Goal: Task Accomplishment & Management: Manage account settings

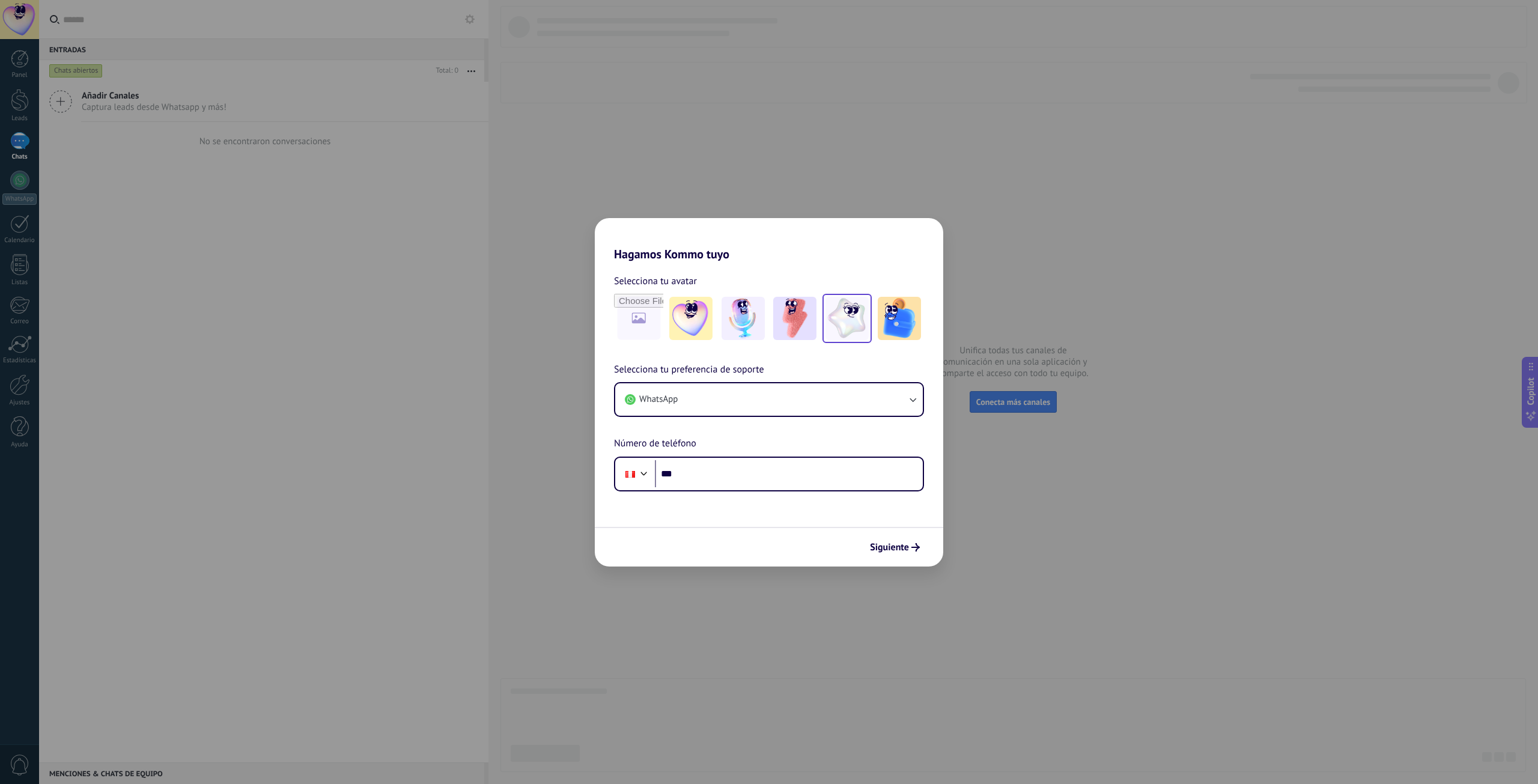
click at [836, 320] on img at bounding box center [848, 319] width 44 height 44
click at [781, 400] on button "WhatsApp" at bounding box center [769, 400] width 308 height 33
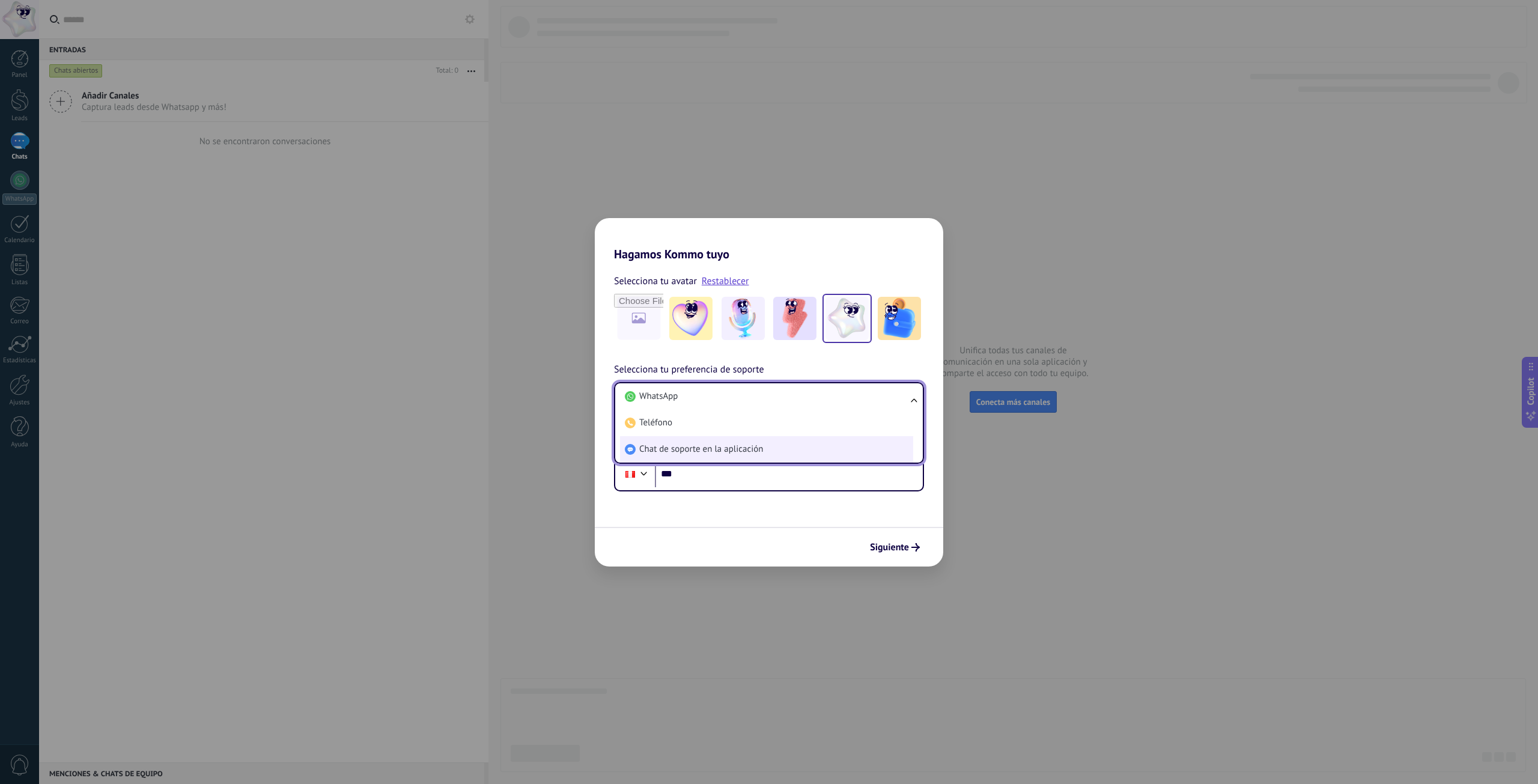
click at [711, 444] on span "Chat de soporte en la aplicación" at bounding box center [701, 449] width 124 height 12
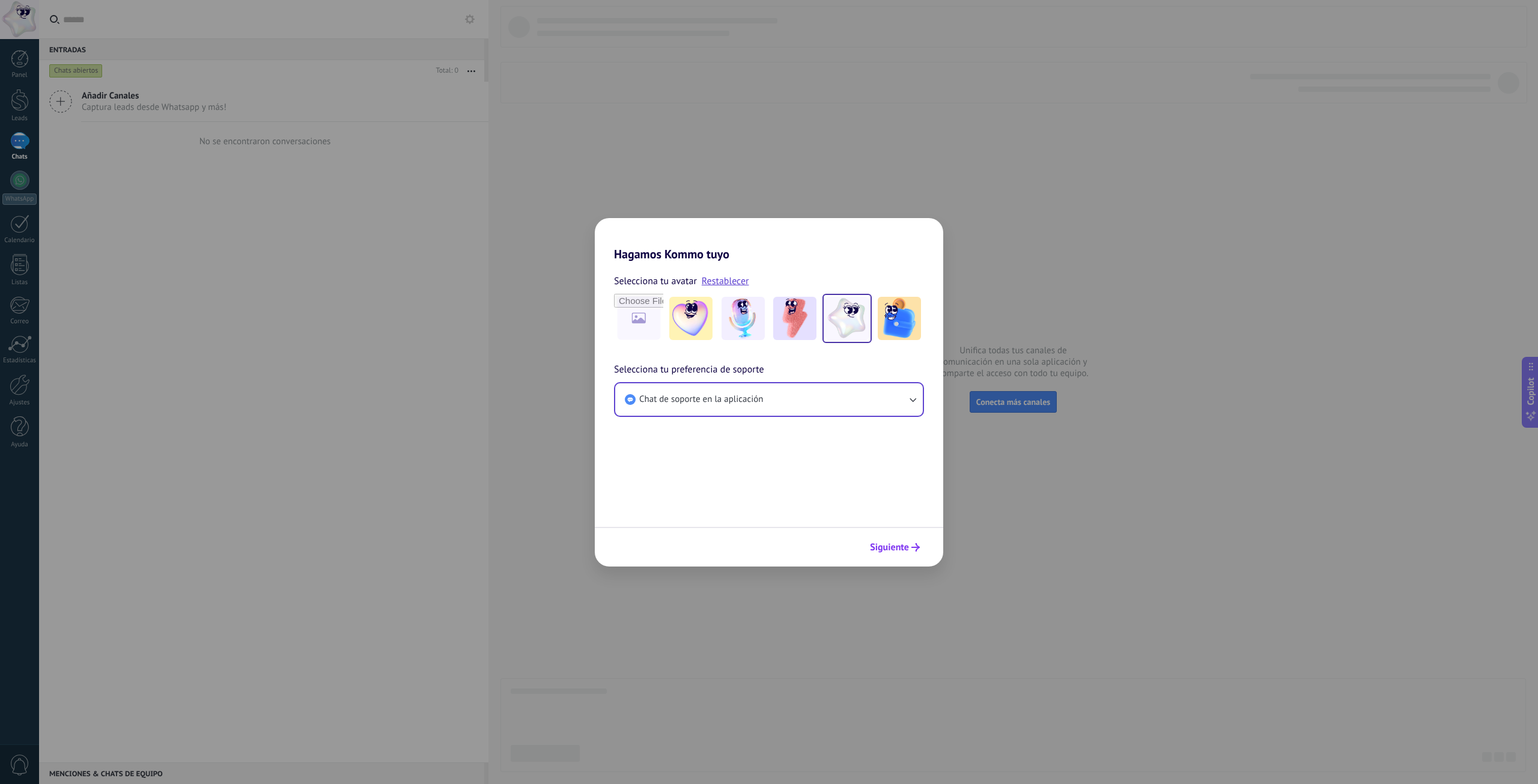
click at [899, 547] on span "Siguiente" at bounding box center [889, 546] width 39 height 8
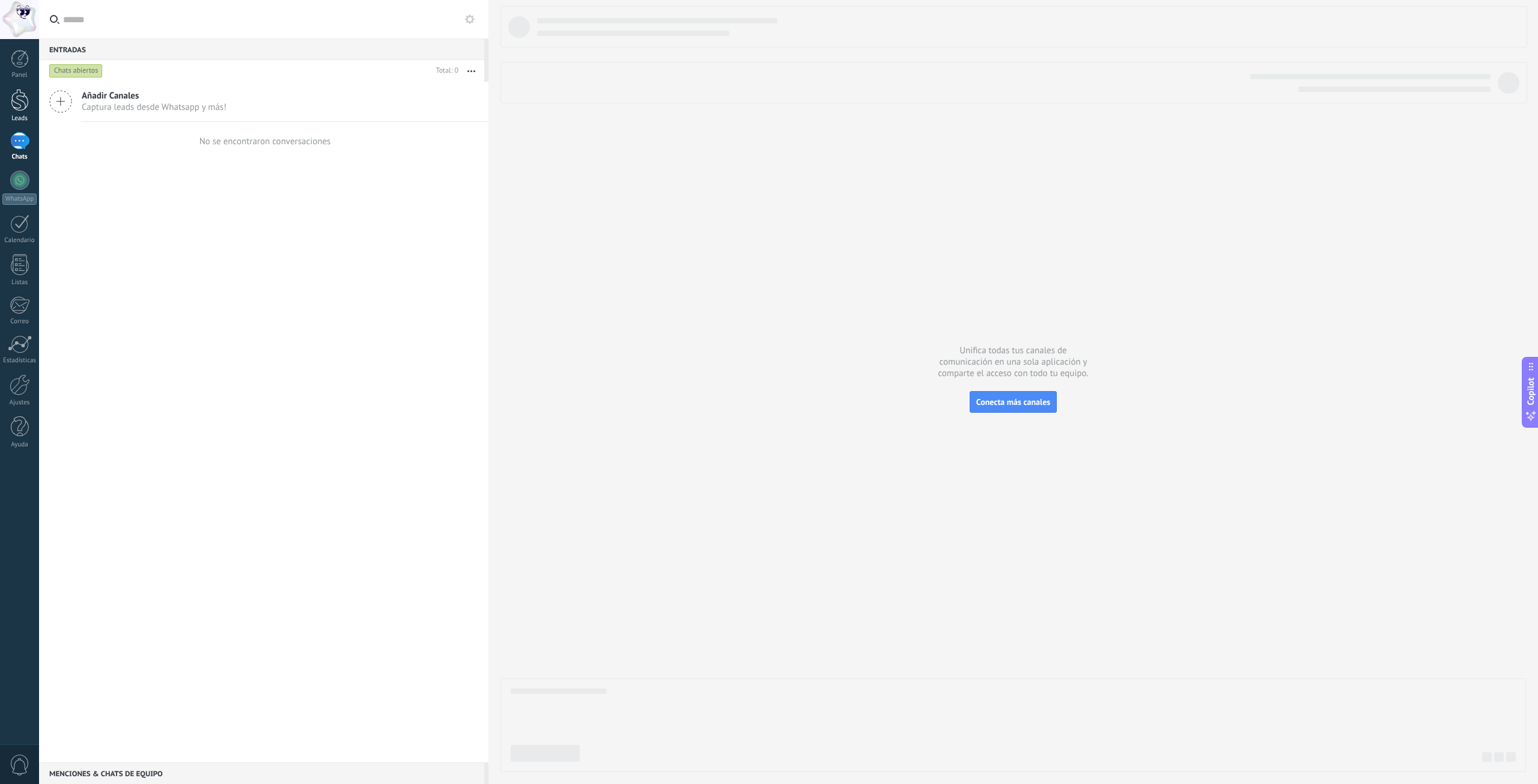
click at [25, 108] on div at bounding box center [20, 100] width 18 height 22
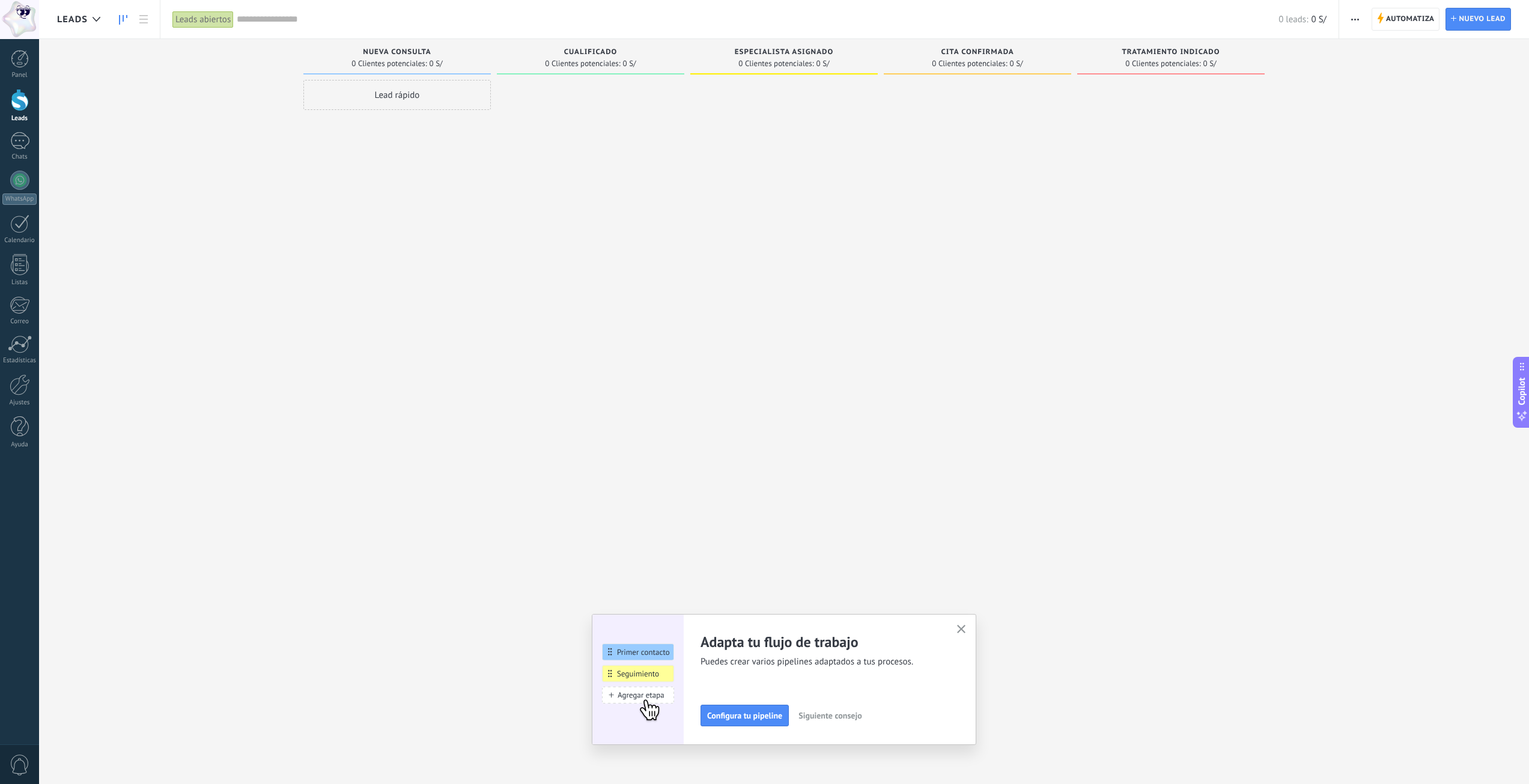
click at [966, 630] on icon "button" at bounding box center [962, 629] width 9 height 9
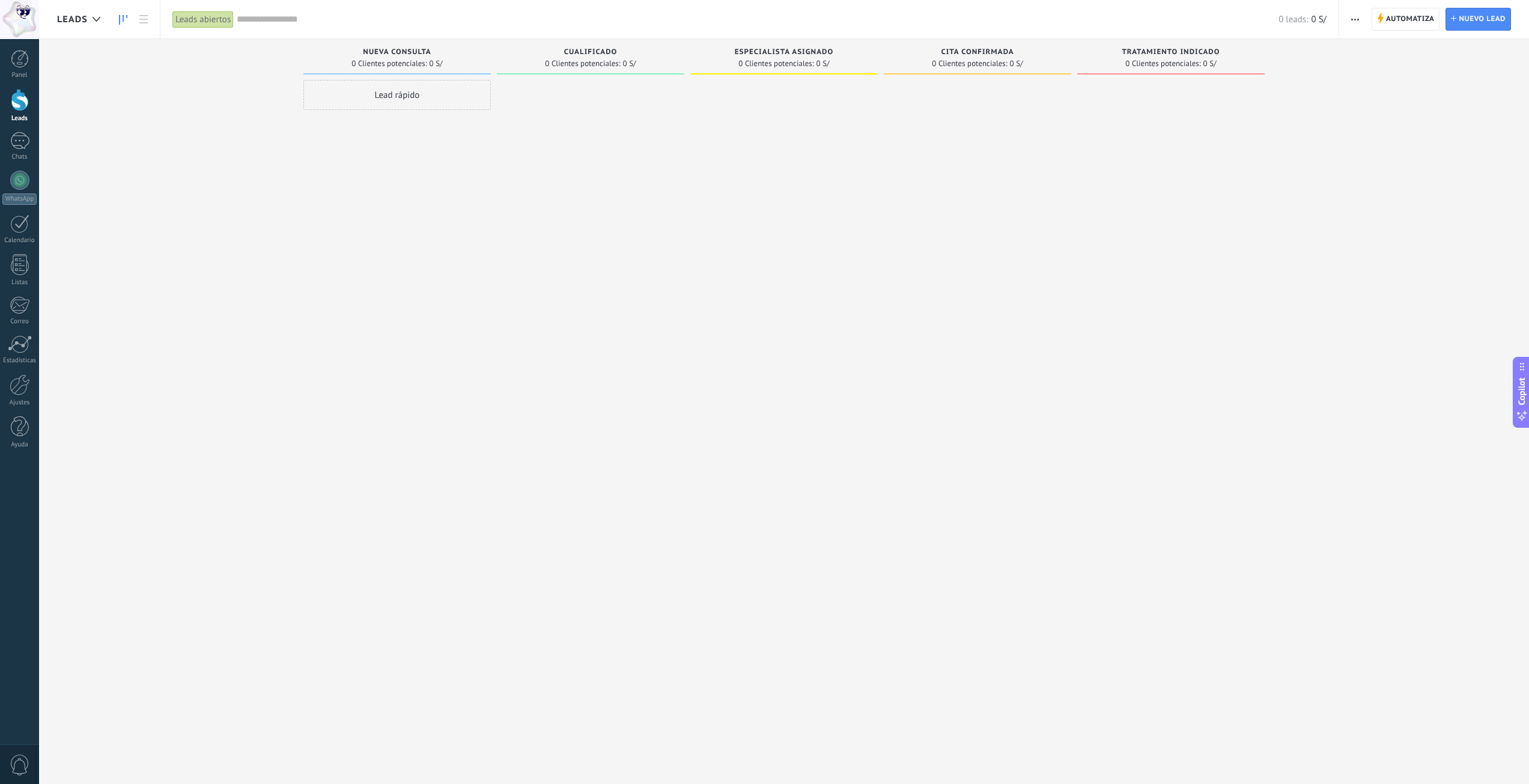
click at [28, 18] on div at bounding box center [19, 19] width 39 height 39
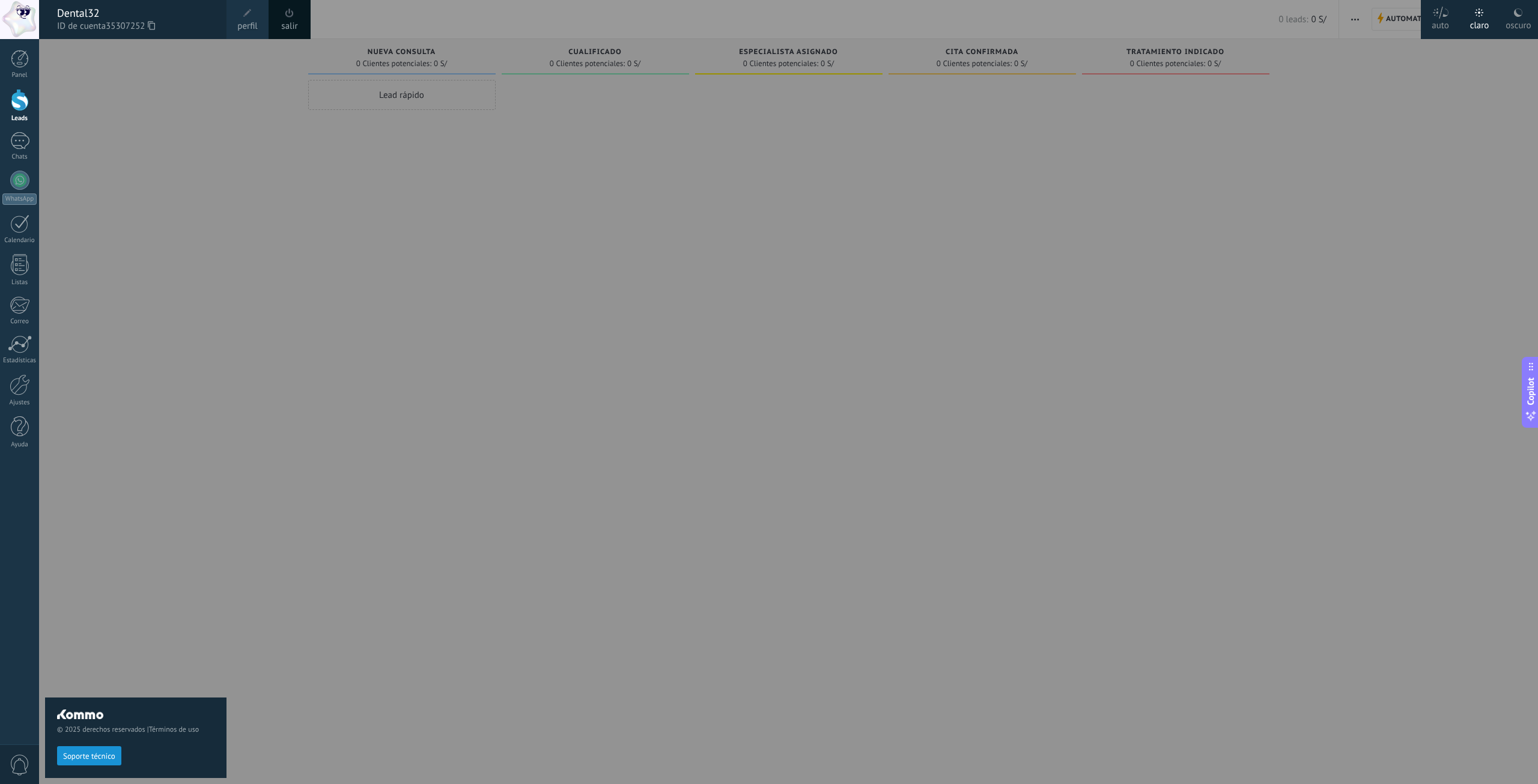
click at [296, 15] on span at bounding box center [290, 13] width 14 height 14
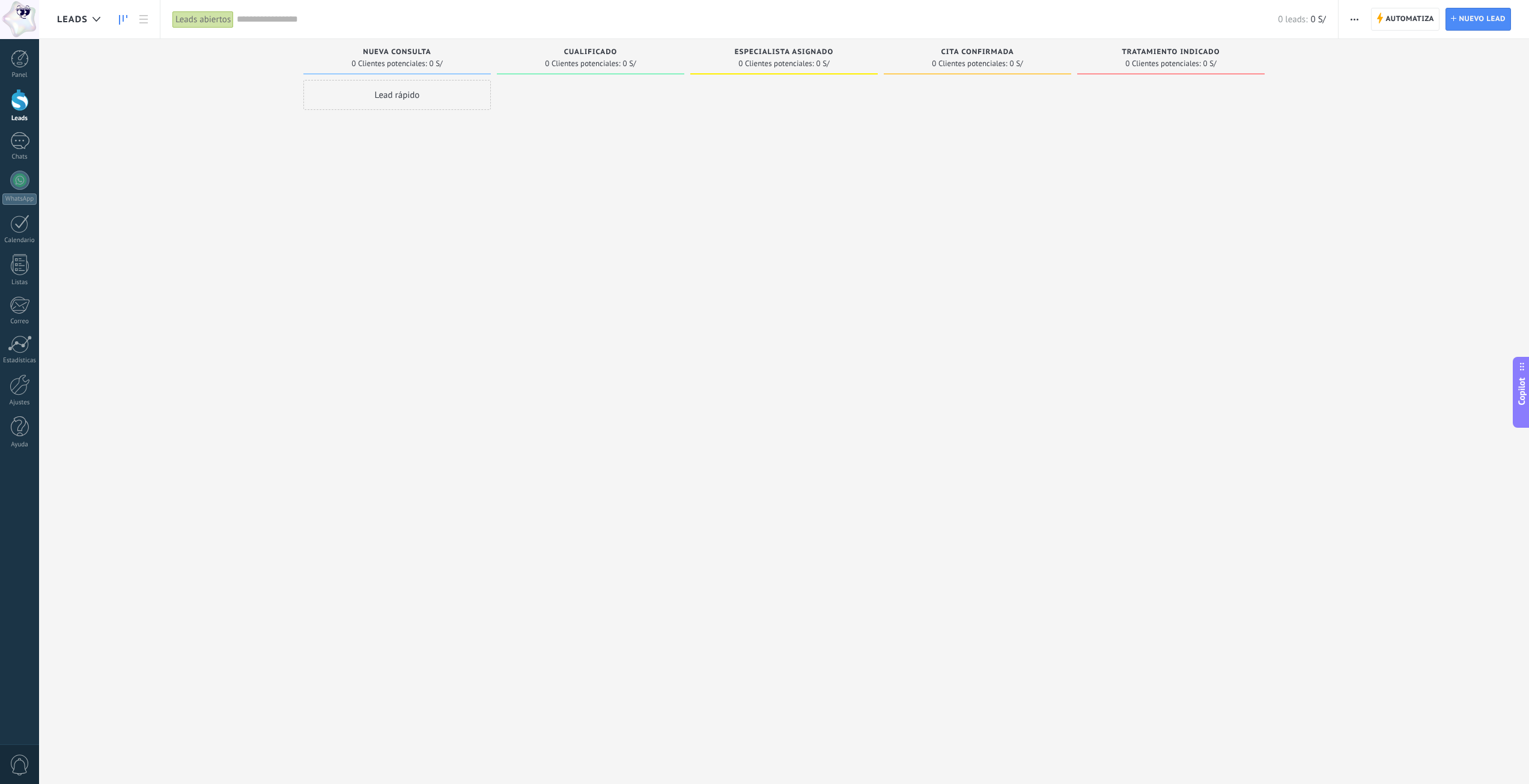
click at [698, 273] on div at bounding box center [784, 393] width 188 height 627
click at [1420, 25] on span "Automatiza" at bounding box center [1409, 19] width 48 height 22
